Goal: Use online tool/utility: Utilize a website feature to perform a specific function

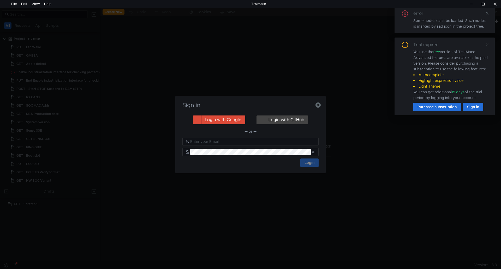
click at [486, 45] on icon at bounding box center [487, 45] width 4 height 4
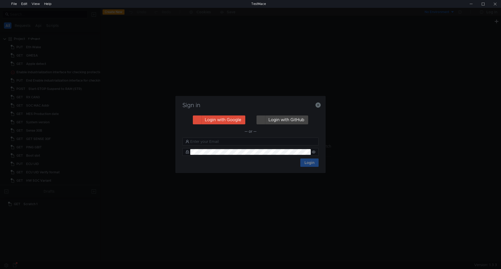
drag, startPoint x: 51, startPoint y: 209, endPoint x: 58, endPoint y: 195, distance: 15.5
click at [51, 209] on div "Sign in Login with Google Login with GitHub — or — Login" at bounding box center [250, 134] width 501 height 269
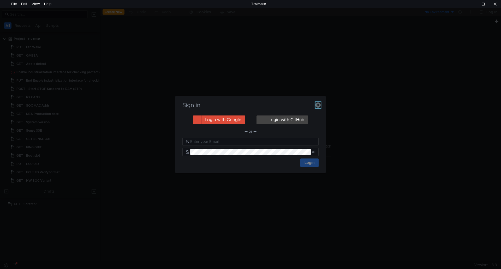
click at [315, 107] on icon "button" at bounding box center [317, 104] width 5 height 5
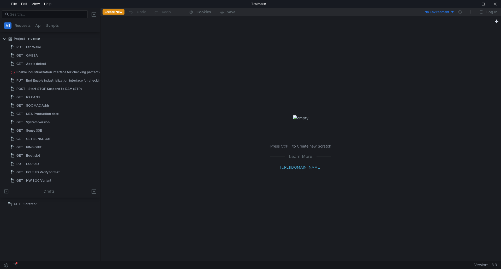
drag, startPoint x: 318, startPoint y: 245, endPoint x: 303, endPoint y: 247, distance: 14.4
click at [318, 245] on div "Press Ctrl+T to Create new Scratch Learn More http://docs.testmace.com" at bounding box center [300, 143] width 400 height 236
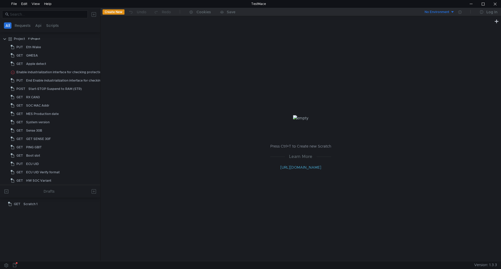
click at [223, 97] on div "Press Ctrl+T to Create new Scratch Learn More http://docs.testmace.com" at bounding box center [300, 143] width 400 height 236
click at [56, 12] on input at bounding box center [47, 14] width 75 height 6
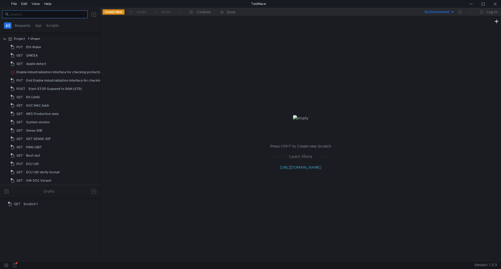
click at [47, 13] on input at bounding box center [47, 14] width 75 height 6
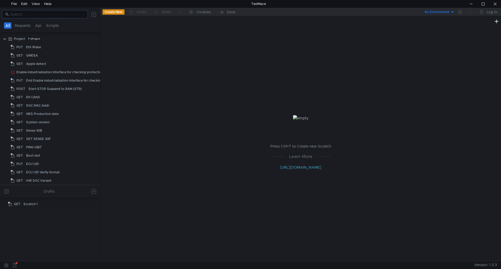
click at [219, 208] on div "Press Ctrl+T to Create new Scratch Learn More http://docs.testmace.com" at bounding box center [300, 143] width 400 height 236
click at [50, 10] on div at bounding box center [50, 14] width 100 height 13
click at [52, 13] on input at bounding box center [47, 14] width 75 height 6
click at [58, 13] on input at bounding box center [47, 14] width 75 height 6
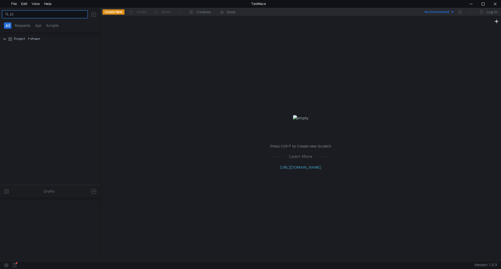
type input "b"
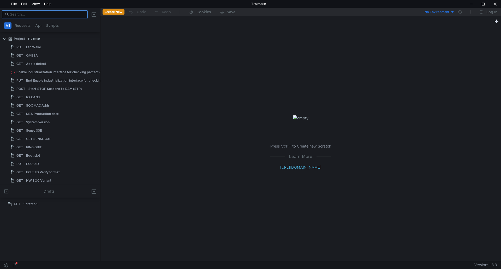
type input "w"
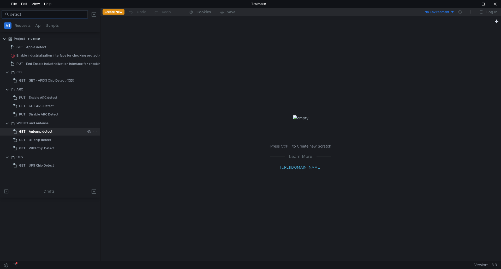
type input "detect"
click at [56, 132] on div "Antenna detect" at bounding box center [57, 132] width 57 height 8
click at [56, 131] on div "Antenna detect" at bounding box center [57, 132] width 57 height 8
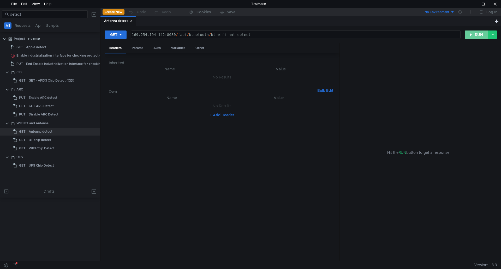
click at [473, 34] on button "RUN" at bounding box center [476, 35] width 23 height 8
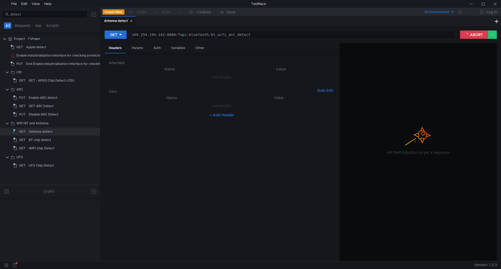
drag, startPoint x: 75, startPoint y: 225, endPoint x: 151, endPoint y: 225, distance: 76.1
click at [75, 225] on tree-viewport at bounding box center [50, 230] width 100 height 61
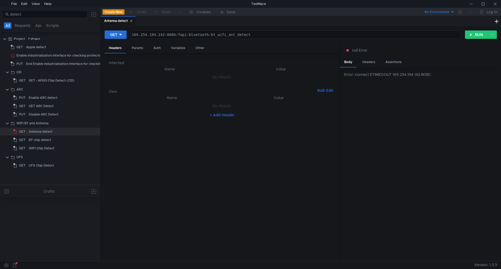
click at [414, 247] on div "Error: connect ETIMEDOUT 169.254.194.142:8080" at bounding box center [418, 165] width 157 height 194
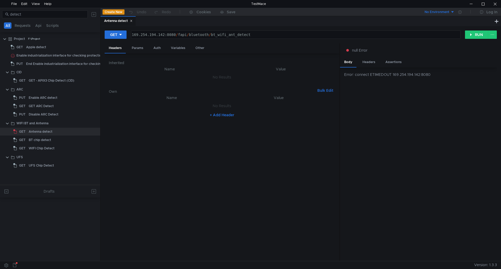
click at [235, 205] on nz-table "Name Value No Results + Add Header" at bounding box center [222, 176] width 226 height 162
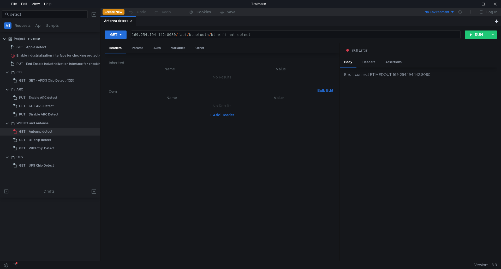
click at [78, 217] on tree-viewport at bounding box center [50, 230] width 100 height 61
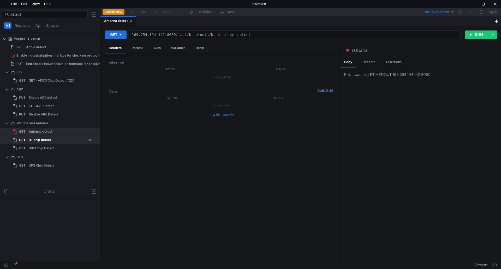
click at [62, 138] on div "BT chip detect" at bounding box center [57, 140] width 57 height 8
click at [59, 132] on div "Antenna detect" at bounding box center [57, 132] width 57 height 8
click at [168, 35] on div "169.254.194.142:8080 / fapi / bluetooth / bt_wifi_ant_detect" at bounding box center [295, 39] width 329 height 13
click at [167, 35] on div "169.254.194.142:8080 / fapi / bluetooth / bt_wifi_ant_detect" at bounding box center [295, 35] width 329 height 8
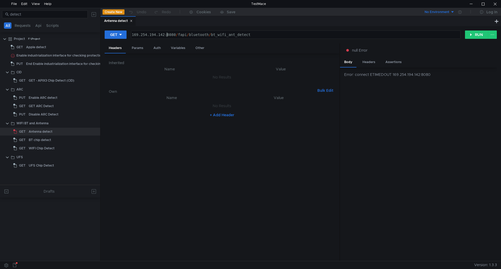
click at [166, 35] on div "169.254.194.142:8080 / fapi / bluetooth / bt_wifi_ant_detect" at bounding box center [295, 39] width 329 height 13
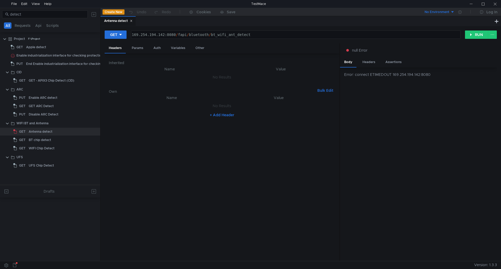
click at [233, 251] on nz-table "Name Value No Results + Add Header" at bounding box center [222, 176] width 226 height 162
click at [306, 249] on nz-table "Name Value No Results + Add Header" at bounding box center [222, 176] width 226 height 162
drag, startPoint x: 42, startPoint y: 220, endPoint x: 77, endPoint y: 222, distance: 34.8
click at [42, 220] on tree-viewport at bounding box center [50, 230] width 100 height 61
drag, startPoint x: 399, startPoint y: 19, endPoint x: 383, endPoint y: 27, distance: 17.7
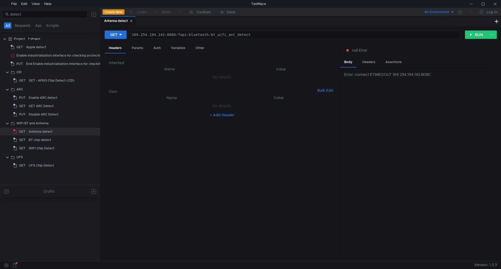
click at [399, 19] on div "Antenna detect" at bounding box center [296, 21] width 393 height 10
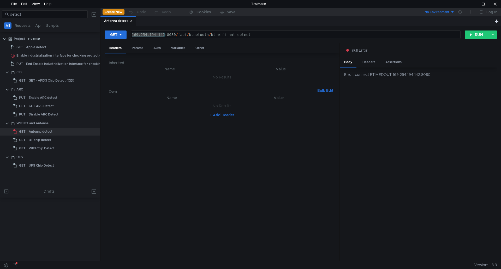
drag, startPoint x: 164, startPoint y: 35, endPoint x: 133, endPoint y: 35, distance: 31.0
click at [133, 35] on div "169.254.194.142:8080 / fapi / bluetooth / bt_wifi_ant_detect" at bounding box center [295, 39] width 329 height 13
type textarea "[TECHNICAL_ID]/fapi/bluetooth/bt_wifi_ant_detect"
click at [470, 39] on button "RUN" at bounding box center [476, 35] width 23 height 8
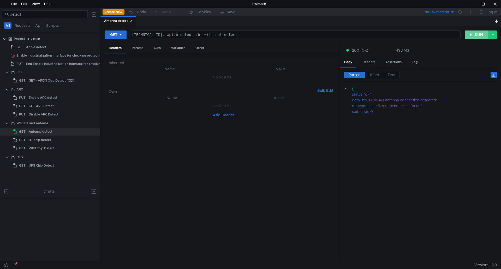
click at [474, 38] on button "RUN" at bounding box center [476, 35] width 23 height 8
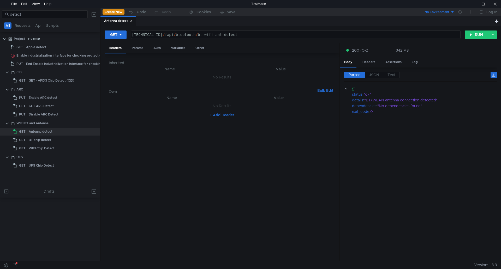
click at [281, 246] on nz-table "Name Value No Results + Add Header" at bounding box center [222, 176] width 226 height 162
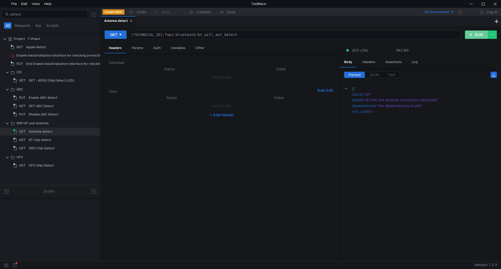
click at [471, 31] on button "RUN" at bounding box center [476, 35] width 23 height 8
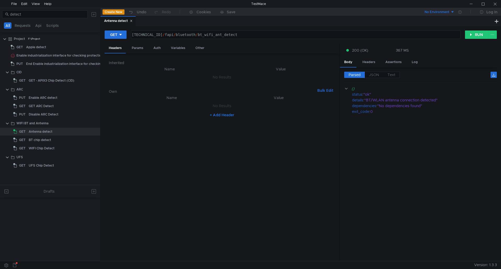
scroll to position [0, 2]
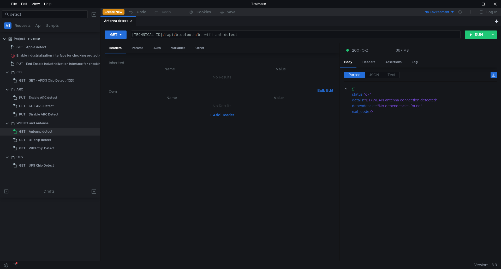
scroll to position [0, 2]
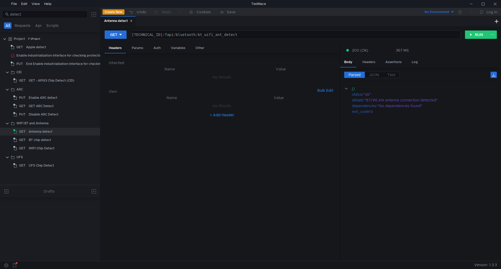
click at [397, 167] on cdk-virtual-scroll-viewport "{} status : "ok" details : "BT/WLAN antenna connection detected" dependencies :…" at bounding box center [420, 171] width 153 height 171
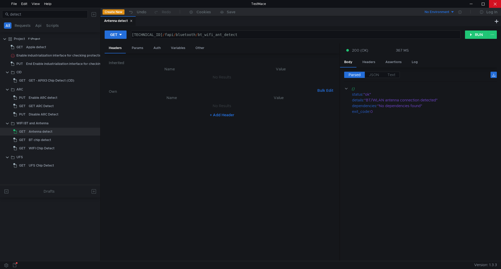
click at [495, 2] on div at bounding box center [495, 4] width 12 height 8
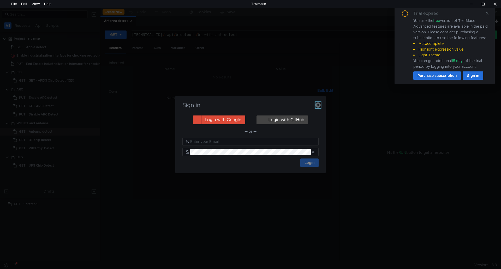
click at [317, 106] on icon "button" at bounding box center [317, 104] width 5 height 5
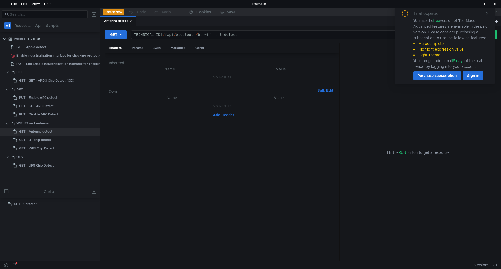
click at [255, 48] on div "Headers Params Auth Variables Other" at bounding box center [222, 48] width 235 height 10
click at [488, 13] on icon at bounding box center [487, 13] width 4 height 4
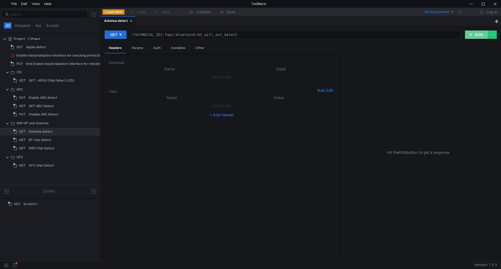
click at [469, 35] on button "RUN" at bounding box center [476, 35] width 23 height 8
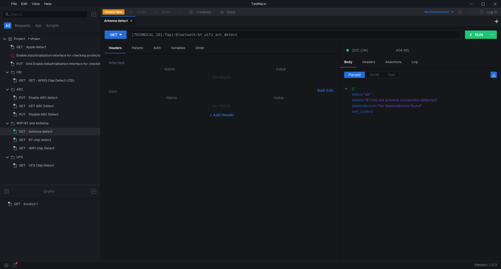
click at [239, 253] on nz-table "Name Value No Results + Add Header" at bounding box center [222, 176] width 226 height 162
click at [451, 8] on button "No Environment" at bounding box center [436, 12] width 36 height 8
click at [495, 5] on div at bounding box center [495, 4] width 12 height 8
